Goal: Task Accomplishment & Management: Use online tool/utility

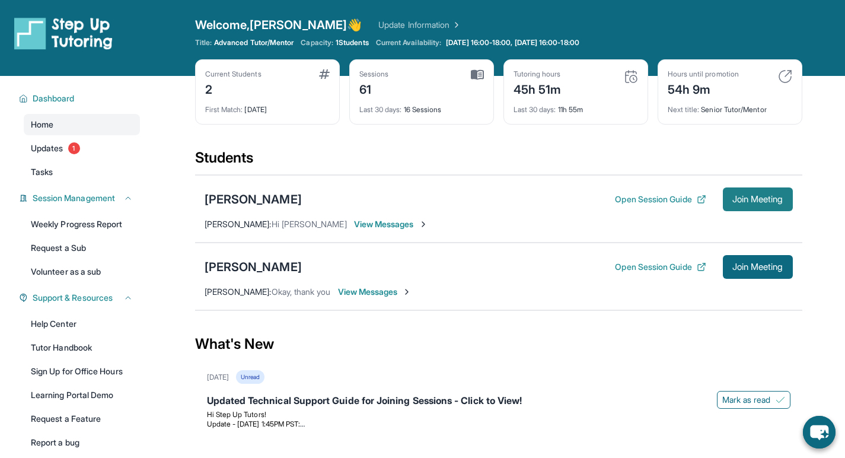
click at [759, 197] on span "Join Meeting" at bounding box center [757, 199] width 51 height 7
